Goal: Task Accomplishment & Management: Use online tool/utility

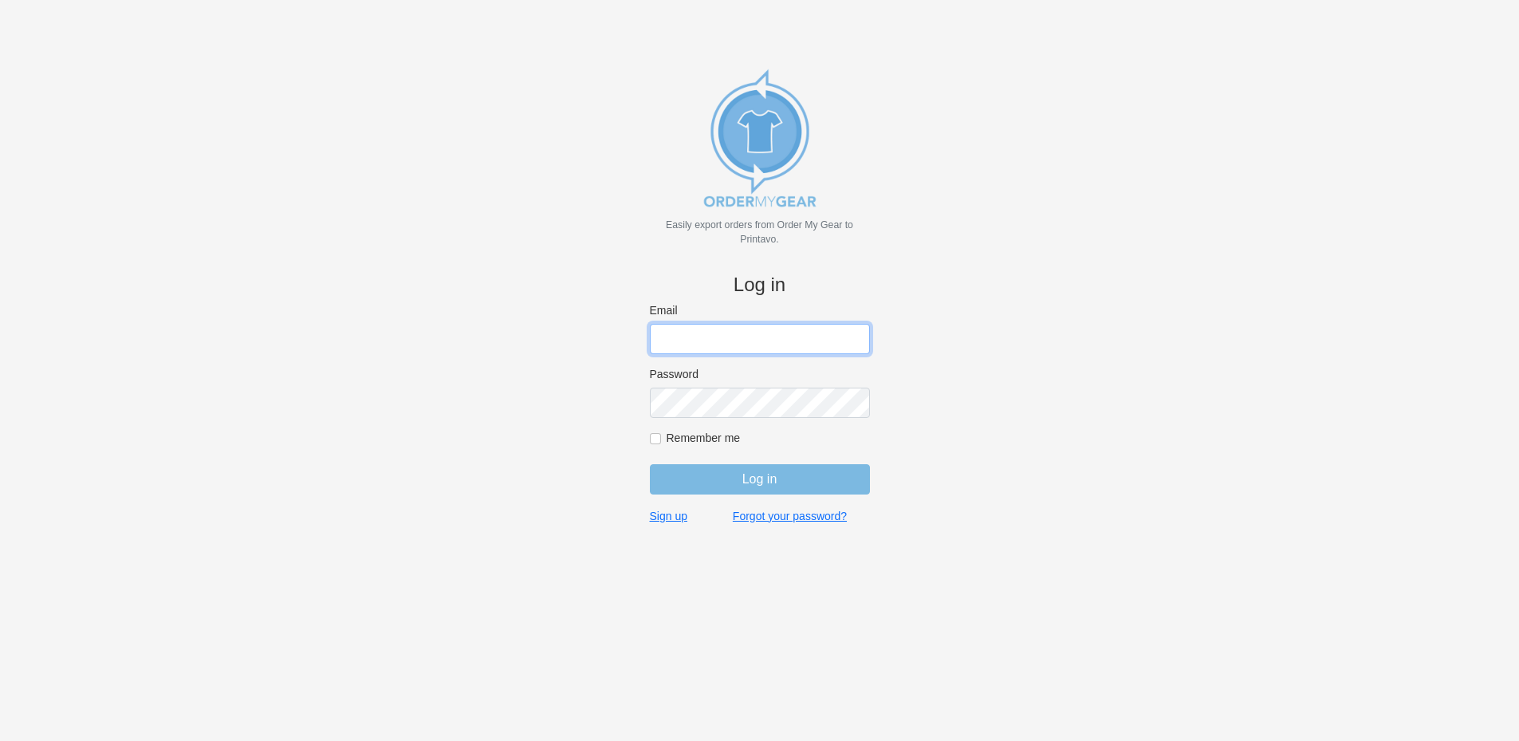
type input "rich@teamgrx.com"
click at [762, 474] on input "Log in" at bounding box center [760, 479] width 220 height 30
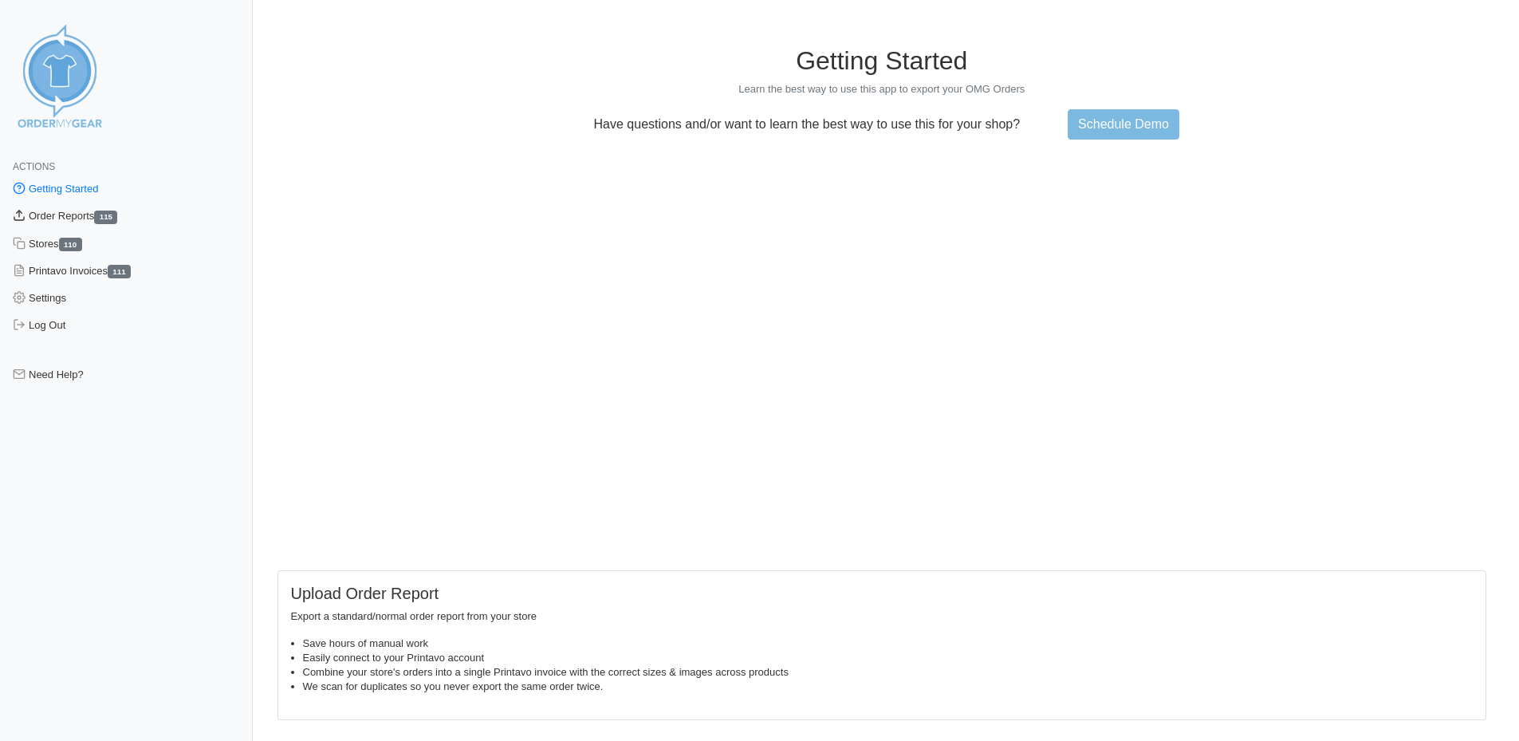
click at [74, 218] on link "Order Reports 115" at bounding box center [126, 216] width 253 height 27
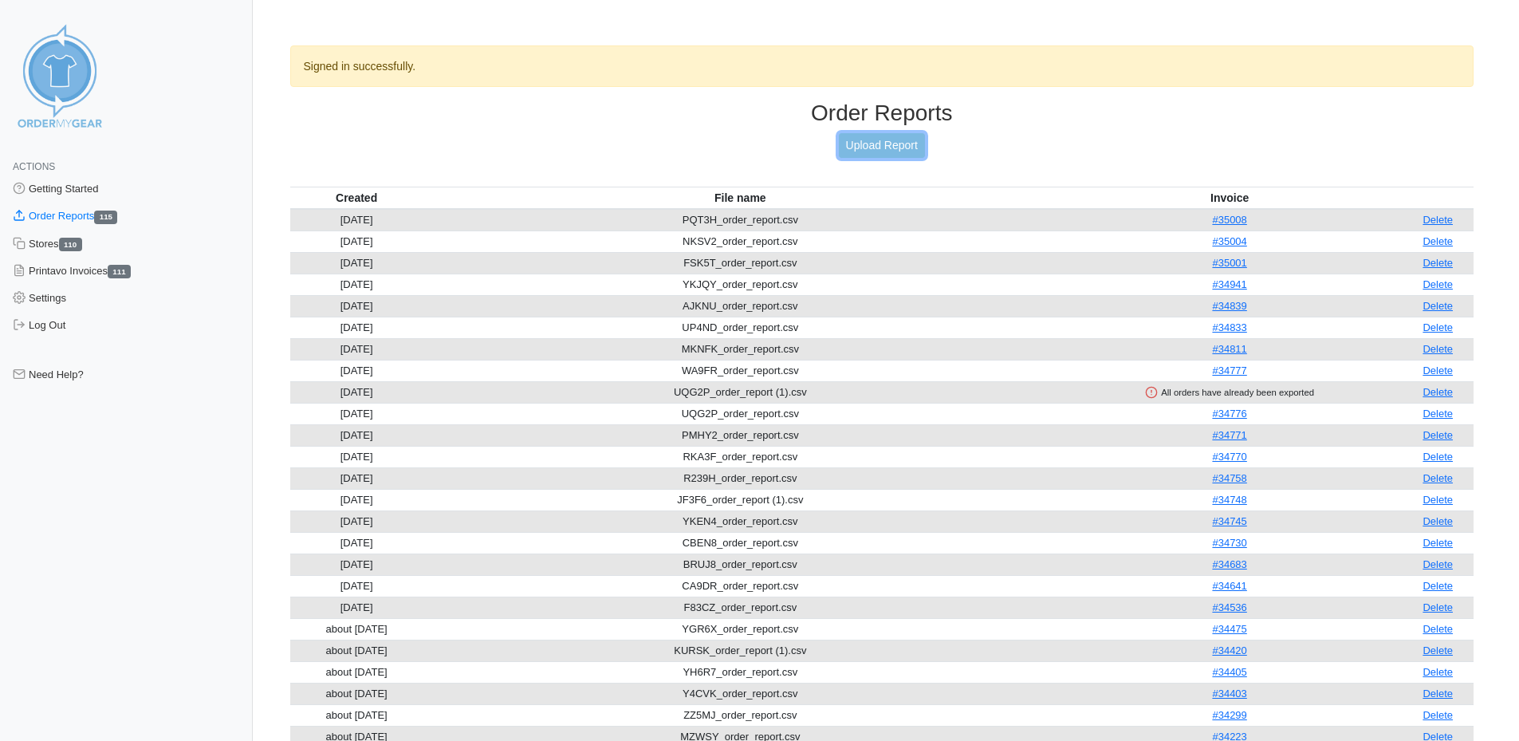
click at [902, 142] on link "Upload Report" at bounding box center [882, 145] width 86 height 25
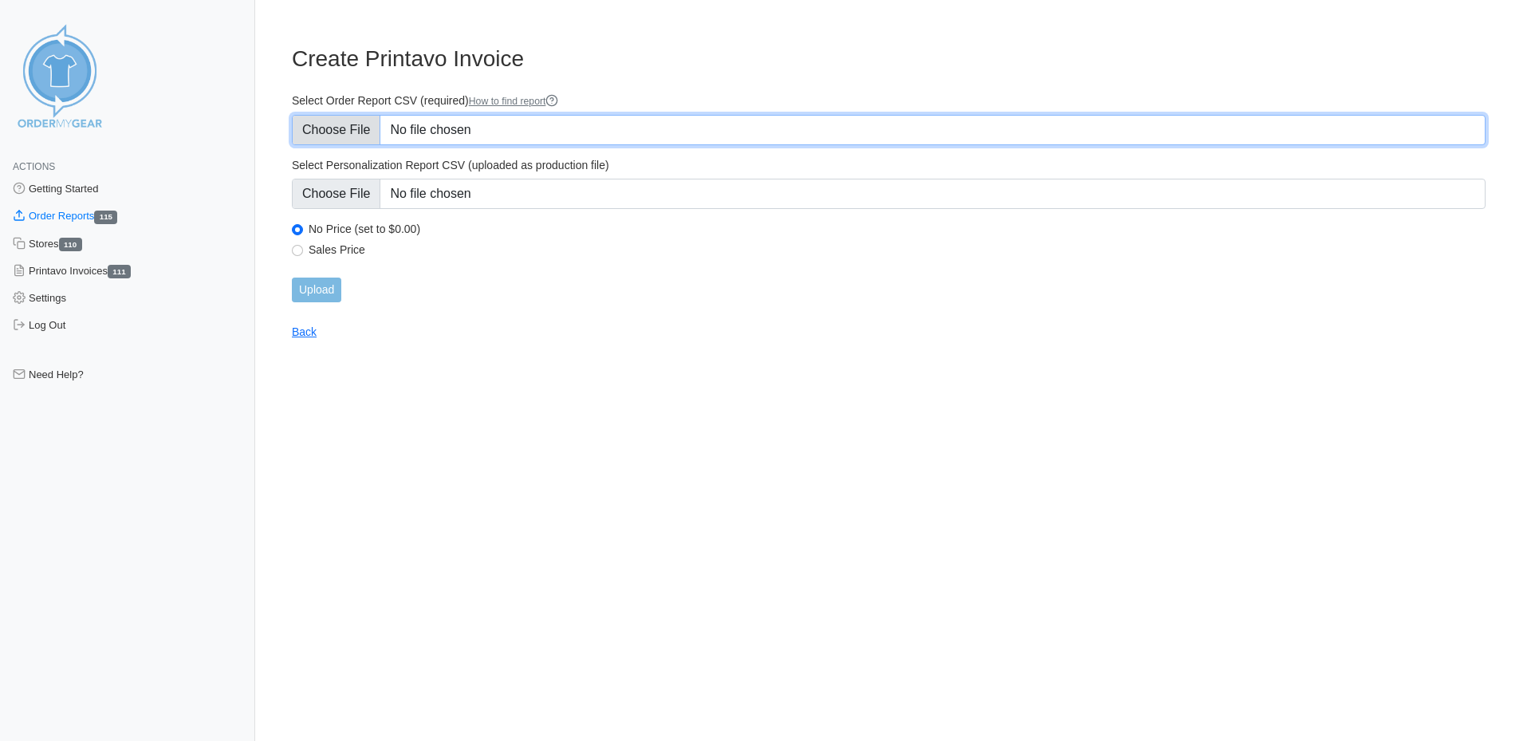
click at [534, 127] on input "Select Order Report CSV (required) How to find report" at bounding box center [889, 130] width 1194 height 30
type input "C:\fakepath\RETZS_order_report.csv"
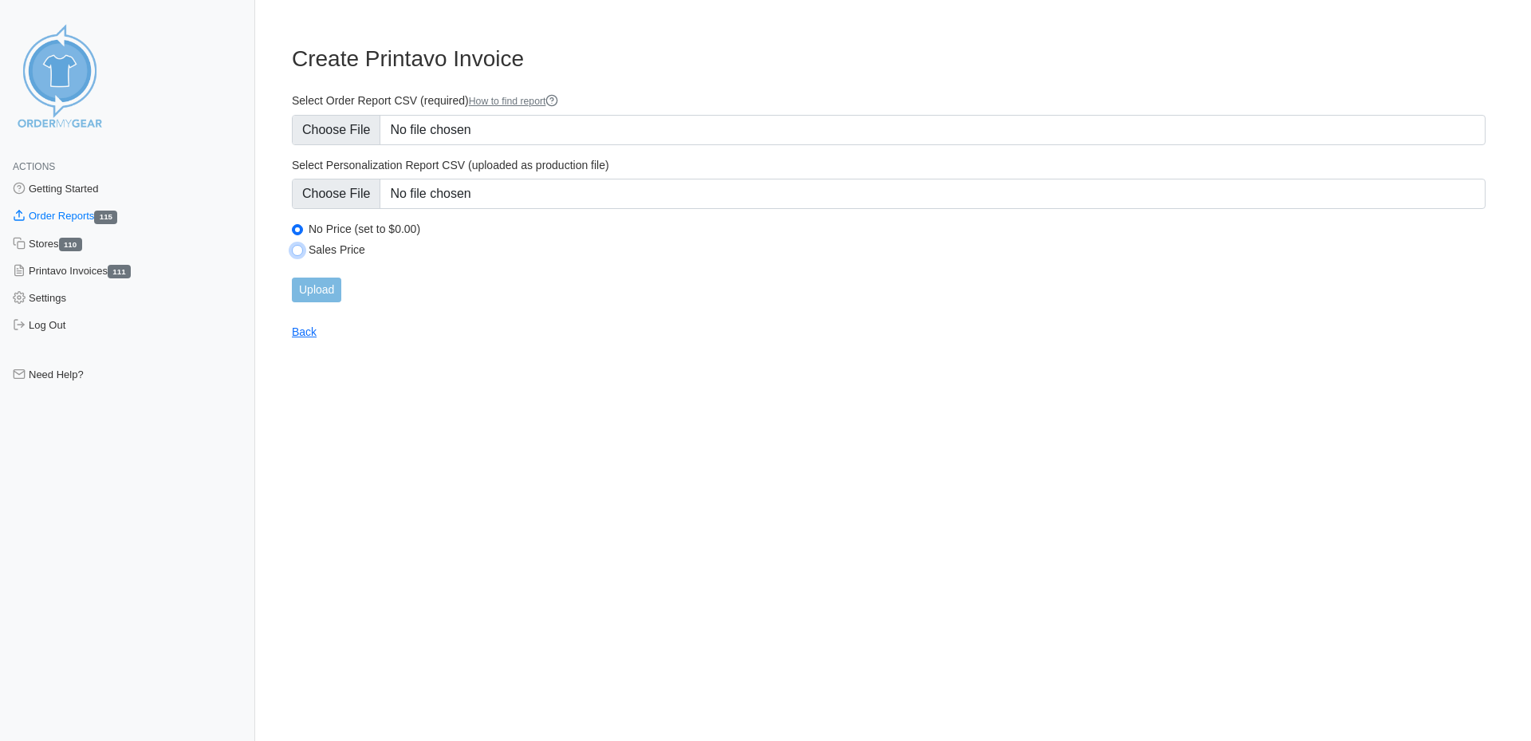
click at [293, 254] on input "Sales Price" at bounding box center [297, 250] width 11 height 11
radio input "true"
click at [314, 290] on input "Upload" at bounding box center [316, 290] width 49 height 25
